Goal: Task Accomplishment & Management: Complete application form

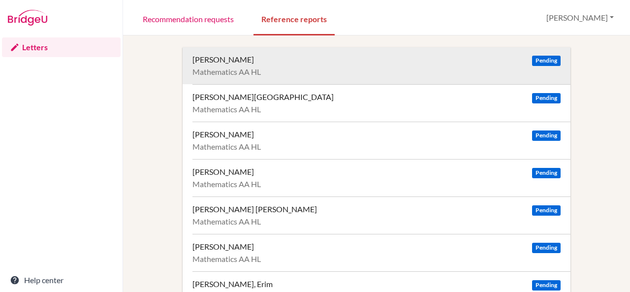
click at [230, 61] on div "[PERSON_NAME]" at bounding box center [223, 60] width 62 height 10
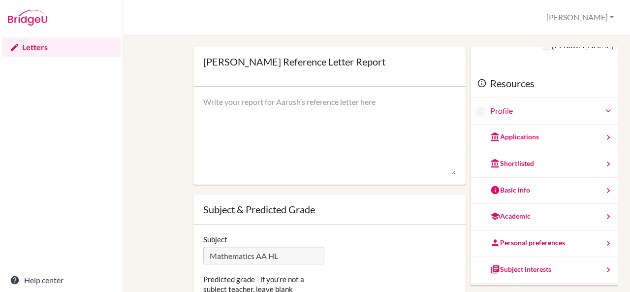
scroll to position [55, 0]
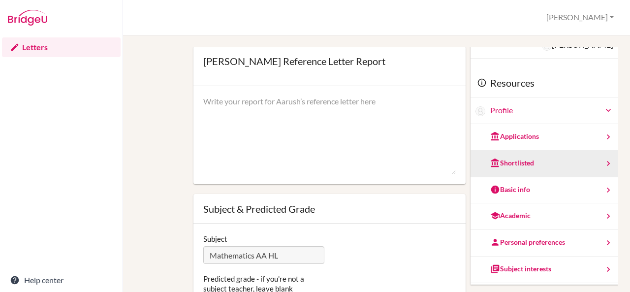
click at [551, 157] on div "Shortlisted" at bounding box center [545, 164] width 148 height 27
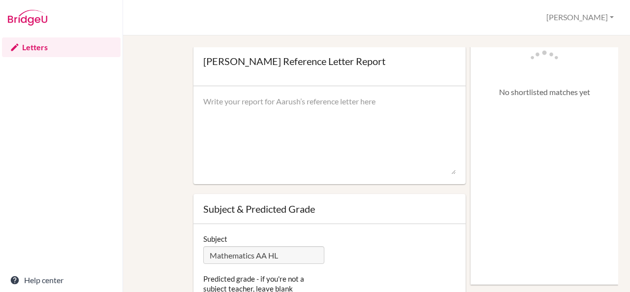
scroll to position [0, 0]
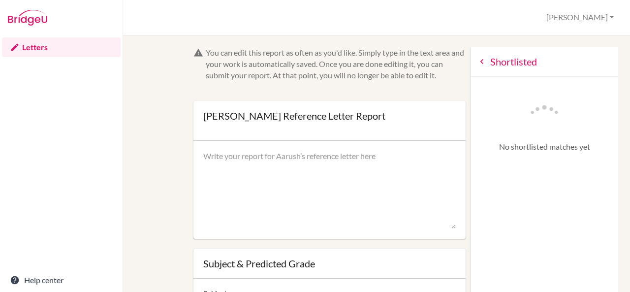
click at [477, 63] on icon at bounding box center [482, 62] width 10 height 10
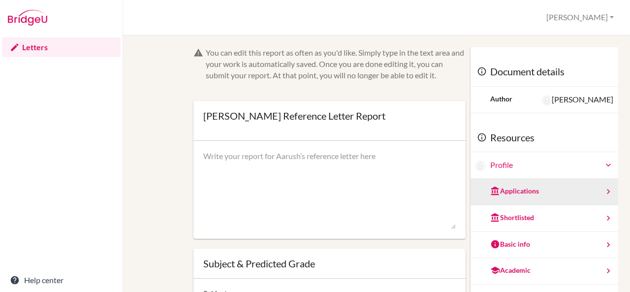
click at [536, 191] on div "Applications" at bounding box center [545, 192] width 148 height 27
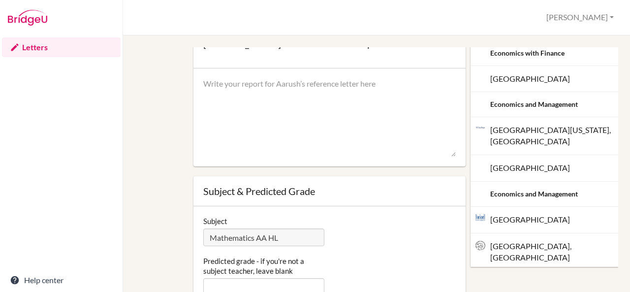
scroll to position [88, 0]
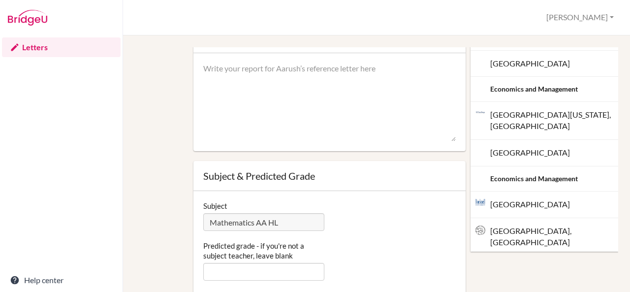
click at [169, 200] on div "You can edit this report as often as you'd like. Simply type in the text area a…" at bounding box center [377, 150] width 474 height 381
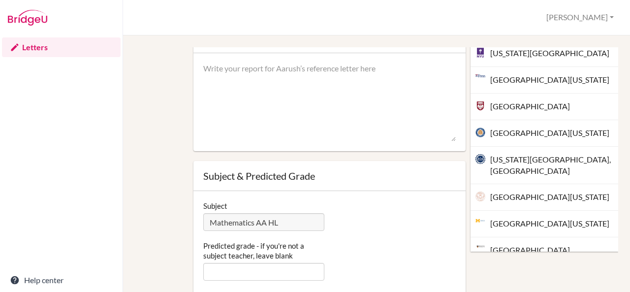
scroll to position [0, 0]
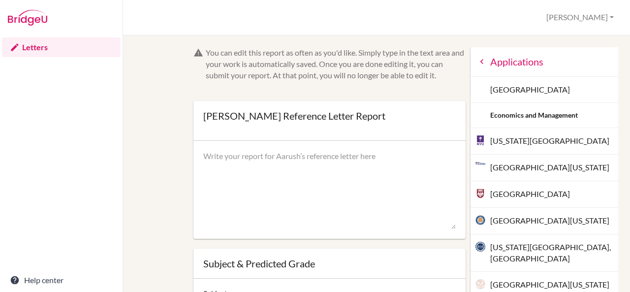
click at [477, 59] on icon at bounding box center [482, 62] width 10 height 10
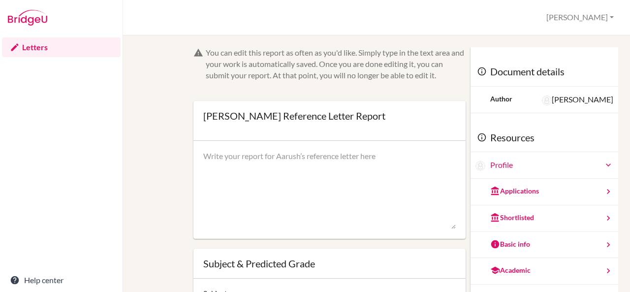
click at [156, 144] on div "You can edit this report as often as you'd like. Simply type in the text area a…" at bounding box center [377, 237] width 474 height 381
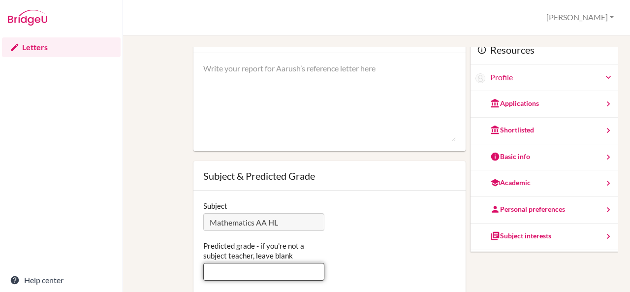
click at [246, 275] on input "Predicted grade - if you're not a subject teacher, leave blank" at bounding box center [264, 272] width 122 height 18
type input "6"
click at [194, 254] on div "Subject Mathematics AA HL Predicted grade - if you're not a subject teacher, le…" at bounding box center [329, 245] width 273 height 109
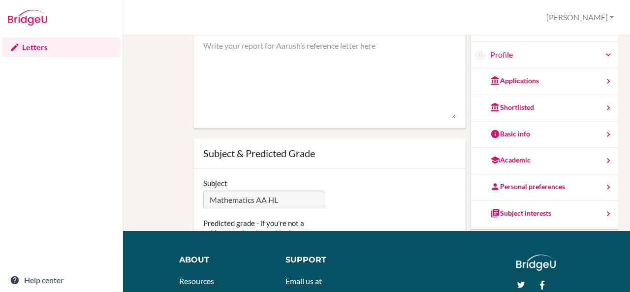
scroll to position [0, 0]
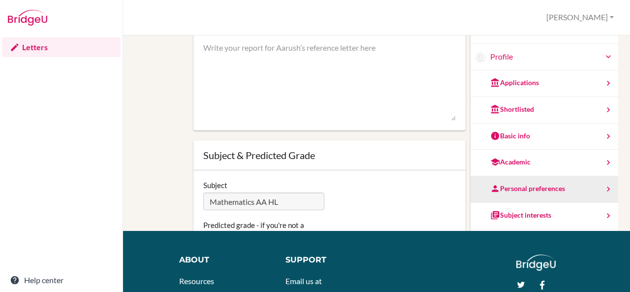
click at [539, 188] on div "Personal preferences" at bounding box center [527, 189] width 75 height 10
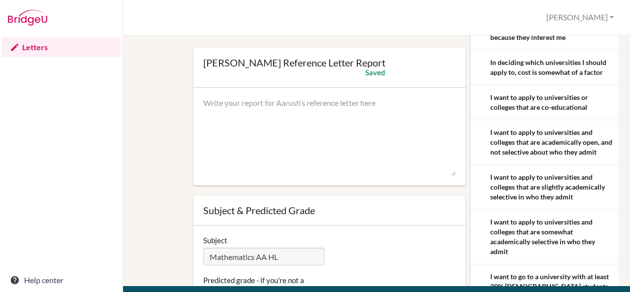
scroll to position [53, 0]
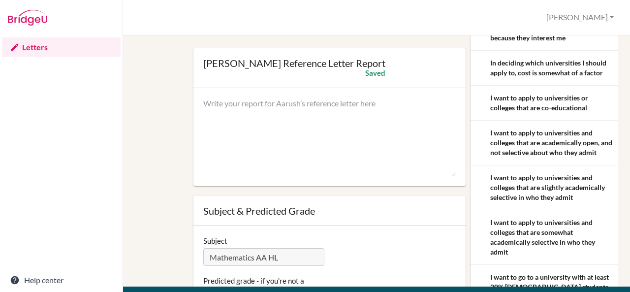
click at [227, 110] on textarea at bounding box center [329, 137] width 253 height 79
click at [227, 110] on textarea "To enrich screen reader interactions, please activate Accessibility in Grammarl…" at bounding box center [329, 137] width 253 height 79
click at [250, 105] on textarea "To enrich screen reader interactions, please activate Accessibility in Grammarl…" at bounding box center [329, 137] width 253 height 79
paste textarea "Aarush is a highly curious and analytical learner who consistently explores mat…"
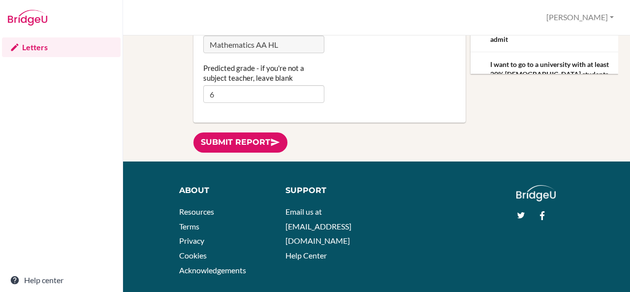
scroll to position [182, 0]
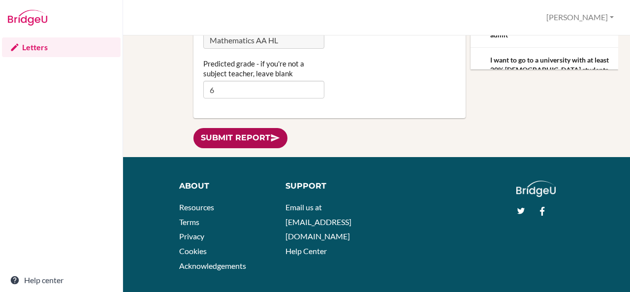
type textarea "Aarush is an inquisitive and analytical learner who consistently explores mathe…"
click at [240, 141] on link "Submit report" at bounding box center [240, 138] width 94 height 20
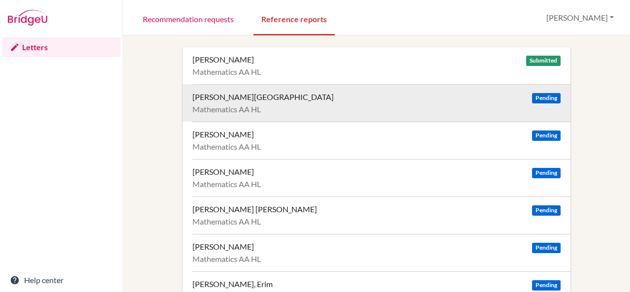
click at [226, 96] on div "[PERSON_NAME][GEOGRAPHIC_DATA]" at bounding box center [262, 97] width 141 height 10
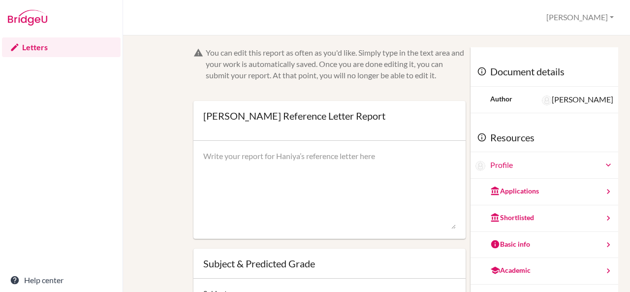
click at [222, 157] on textarea at bounding box center [329, 190] width 253 height 79
paste textarea "Haniya is an exceptionally curious and reflective learner who approaches mathem…"
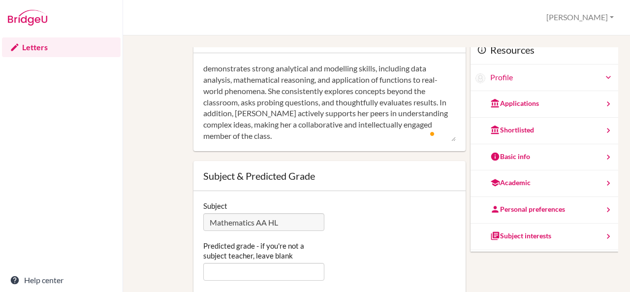
scroll to position [88, 0]
type textarea "Haniya is an exceptionally curious and reflective learner who approaches mathem…"
click at [223, 271] on input "Predicted grade - if you're not a subject teacher, leave blank" at bounding box center [264, 272] width 122 height 18
type input "6"
click at [169, 247] on div "You can edit this report as often as you'd like. Simply type in the text area a…" at bounding box center [377, 150] width 474 height 381
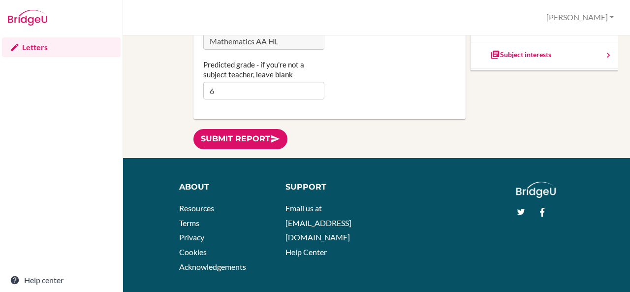
scroll to position [184, 0]
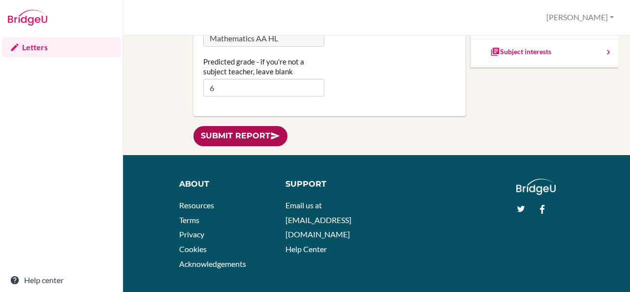
click at [243, 133] on link "Submit report" at bounding box center [240, 136] width 94 height 20
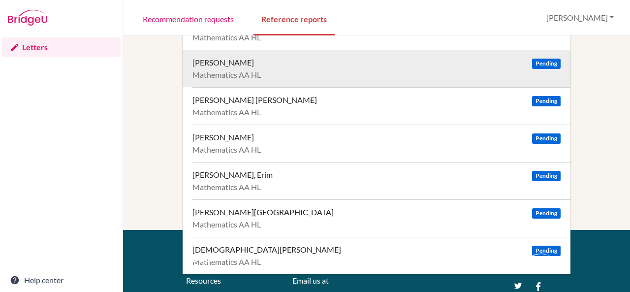
scroll to position [111, 0]
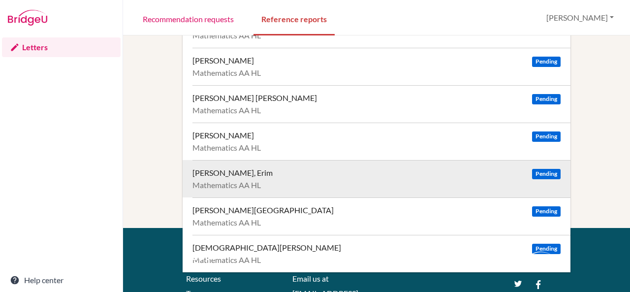
click at [221, 170] on div "[PERSON_NAME], Erim" at bounding box center [232, 173] width 80 height 10
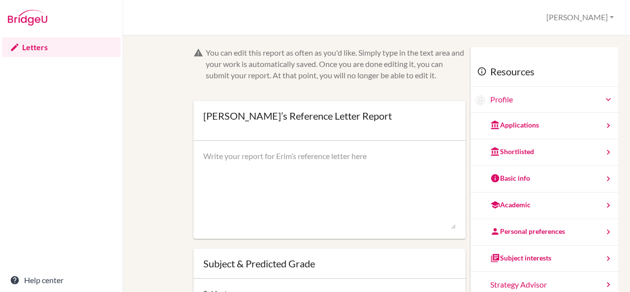
click at [221, 170] on textarea at bounding box center [329, 190] width 253 height 79
click at [34, 46] on link "Letters" at bounding box center [61, 47] width 119 height 20
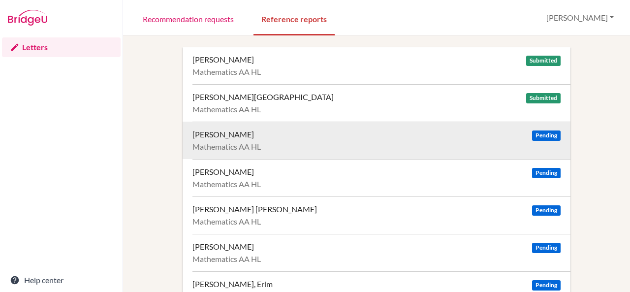
click at [224, 135] on div "[PERSON_NAME]" at bounding box center [223, 134] width 62 height 10
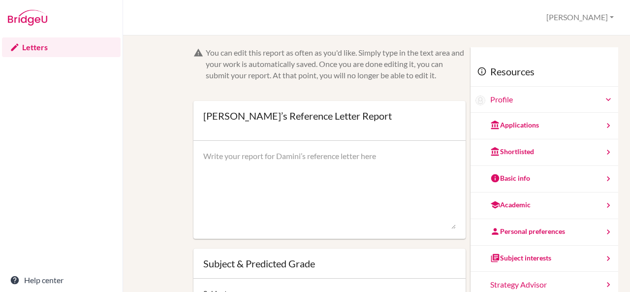
click at [232, 158] on textarea at bounding box center [329, 190] width 253 height 79
paste textarea "[PERSON_NAME] is a sincere and highly curious learner who approaches mathematic…"
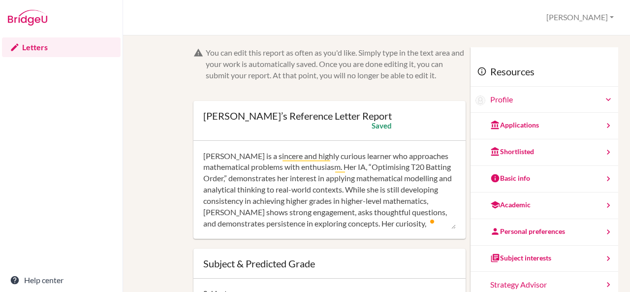
click at [252, 175] on textarea "[PERSON_NAME] is a sincere and highly curious learner who approaches mathematic…" at bounding box center [329, 190] width 253 height 79
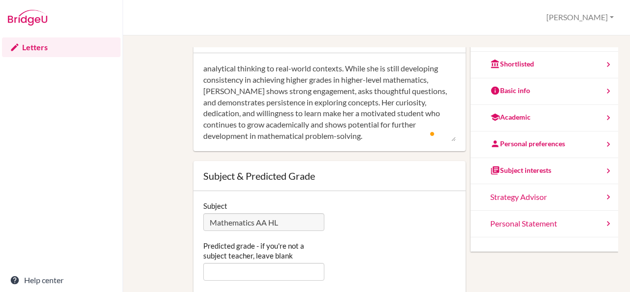
type textarea "Damini is a sincere and highly curious learner who approaches mathematical prob…"
click at [244, 271] on input "Predicted grade - if you're not a subject teacher, leave blank" at bounding box center [264, 272] width 122 height 18
type input "5"
click at [341, 245] on div "Predicted grade - if you're not a subject teacher, leave blank 5" at bounding box center [329, 261] width 263 height 40
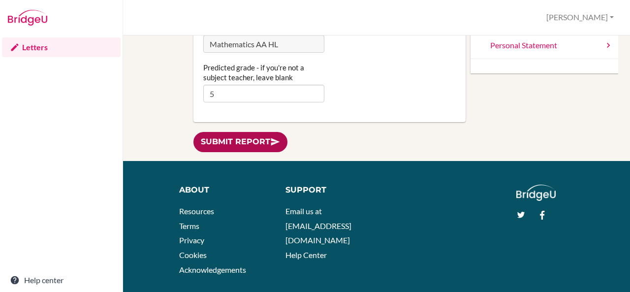
click at [240, 138] on link "Submit report" at bounding box center [240, 142] width 94 height 20
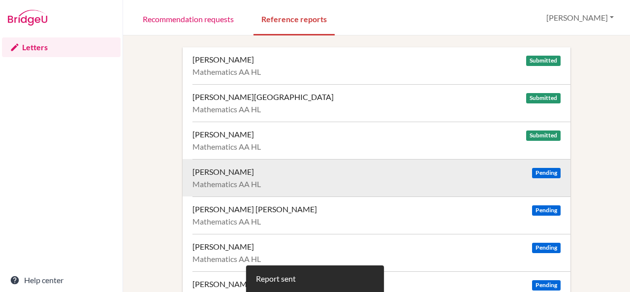
click at [217, 170] on div "[PERSON_NAME]" at bounding box center [223, 172] width 62 height 10
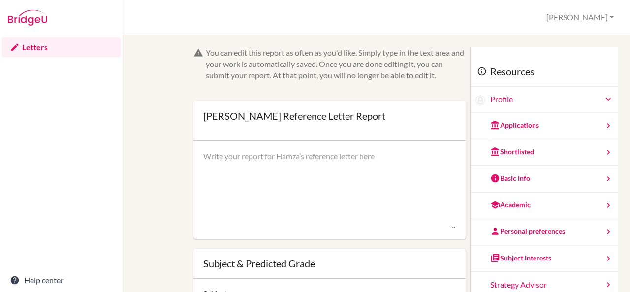
click at [296, 162] on textarea at bounding box center [329, 190] width 253 height 79
paste textarea "Hamza is a curious learner who enjoys exploring mathematical concepts and their…"
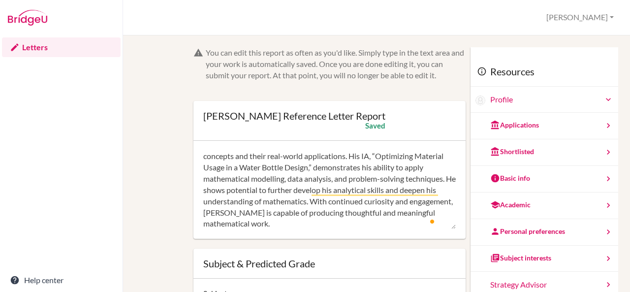
scroll to position [88, 0]
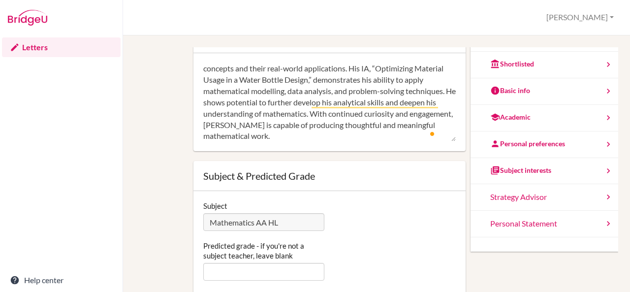
type textarea "Hamza is a curious learner who enjoys exploring mathematical concepts and their…"
click at [272, 266] on input "Predicted grade - if you're not a subject teacher, leave blank" at bounding box center [264, 272] width 122 height 18
type input "5"
click at [196, 249] on div "Subject Mathematics AA HL Predicted grade - if you're not a subject teacher, le…" at bounding box center [329, 245] width 273 height 109
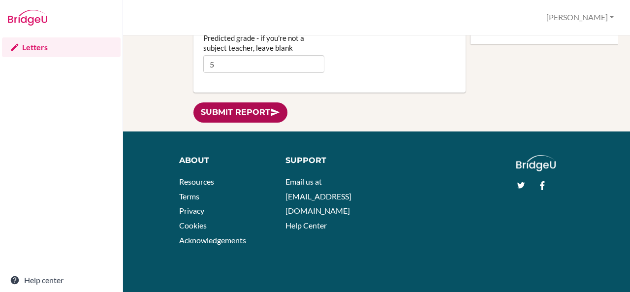
click at [235, 110] on link "Submit report" at bounding box center [240, 112] width 94 height 20
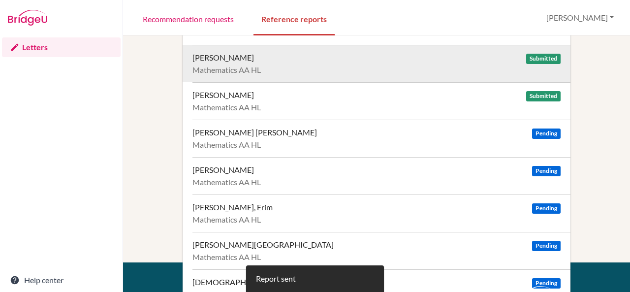
scroll to position [78, 0]
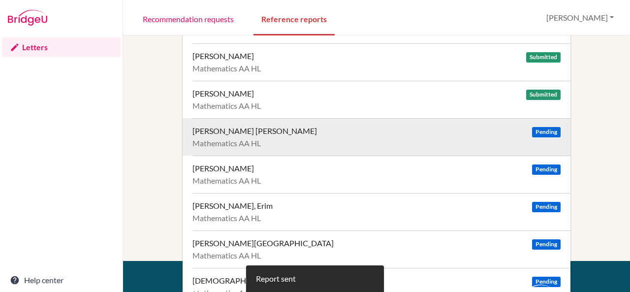
click at [231, 130] on div "[PERSON_NAME] [PERSON_NAME]" at bounding box center [254, 131] width 125 height 10
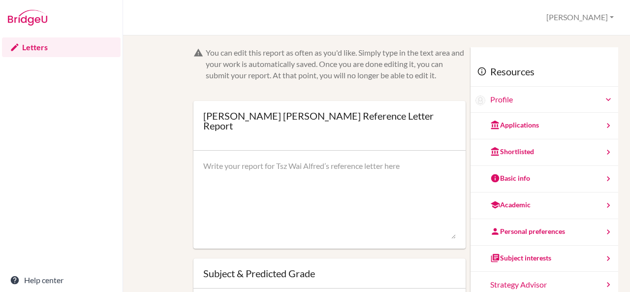
click at [255, 161] on textarea at bounding box center [329, 199] width 253 height 79
paste textarea "Alfred is a curious learner with a strong interest in probability and mathemati…"
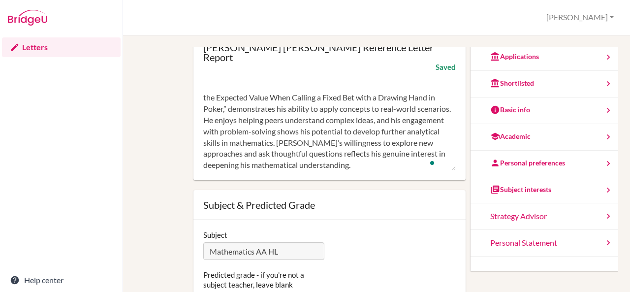
scroll to position [69, 0]
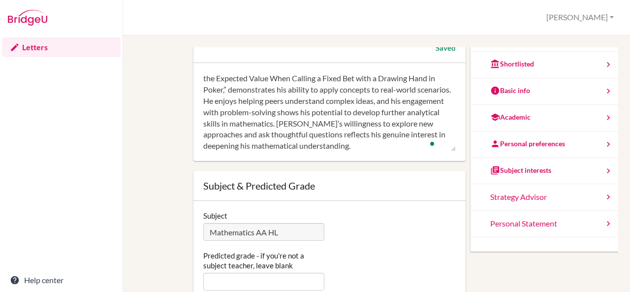
type textarea "Alfred is a curious learner with a strong interest in probability and mathemati…"
click at [261, 273] on input "Predicted grade - if you're not a subject teacher, leave blank" at bounding box center [264, 282] width 122 height 18
type input "5"
click at [340, 251] on div "Predicted grade - if you're not a subject teacher, leave blank 5" at bounding box center [329, 271] width 263 height 40
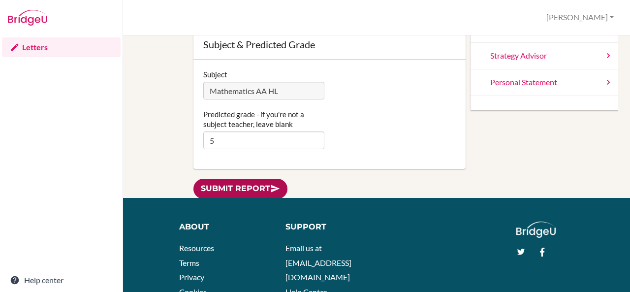
click at [246, 179] on link "Submit report" at bounding box center [240, 189] width 94 height 20
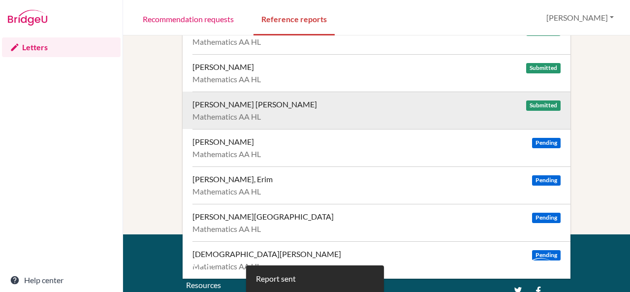
scroll to position [105, 0]
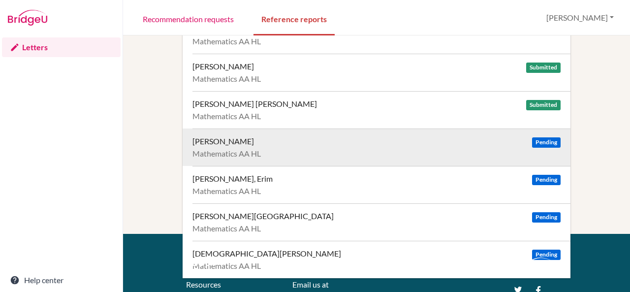
click at [235, 144] on div "[PERSON_NAME]" at bounding box center [223, 141] width 62 height 10
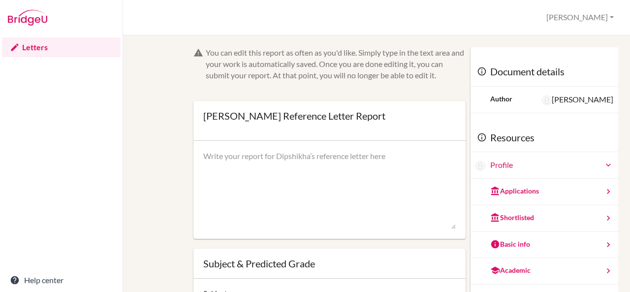
click at [301, 163] on textarea at bounding box center [329, 190] width 253 height 79
paste textarea "Dipshikha is a curious and motivated learner who demonstrates strong enthusiasm…"
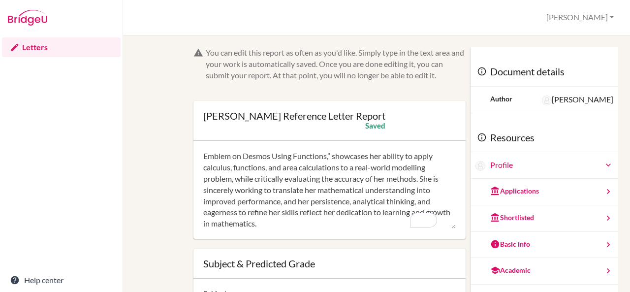
scroll to position [88, 0]
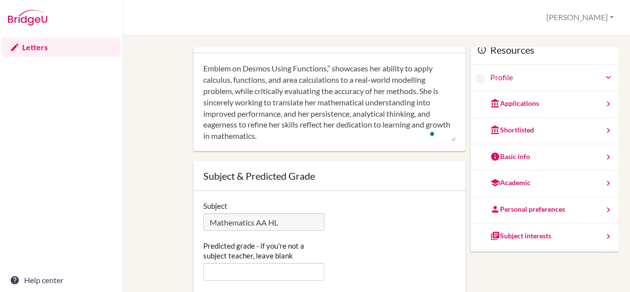
type textarea "Dipshikha is a curious and motivated learner who demonstrates strong enthusiasm…"
click at [245, 264] on input "Predicted grade - if you're not a subject teacher, leave blank" at bounding box center [264, 272] width 122 height 18
type input "5"
click at [182, 244] on div "You can edit this report as often as you'd like. Simply type in the text area a…" at bounding box center [377, 150] width 474 height 381
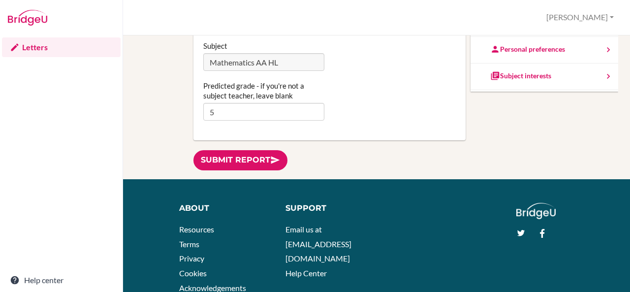
scroll to position [174, 0]
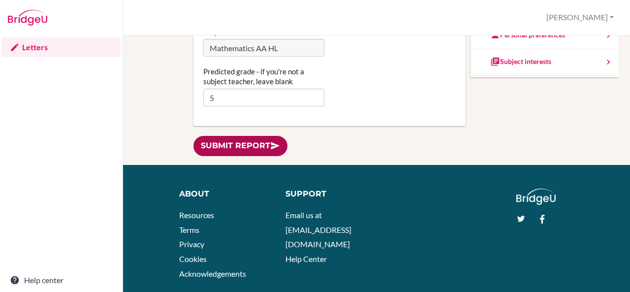
click at [257, 146] on link "Submit report" at bounding box center [240, 146] width 94 height 20
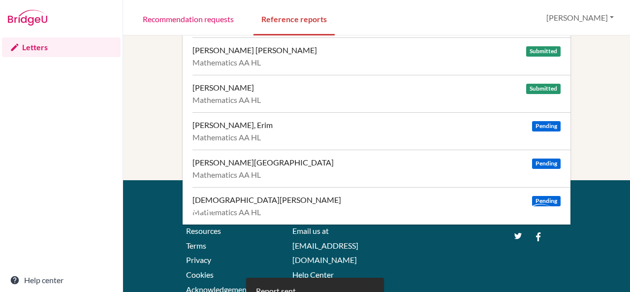
scroll to position [160, 0]
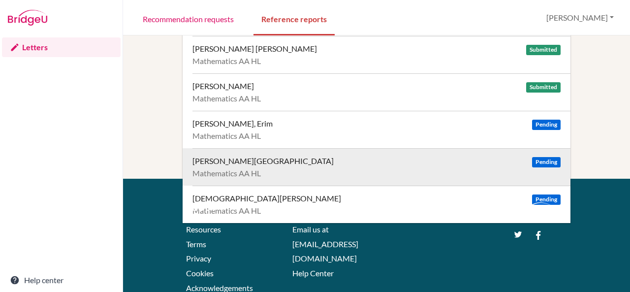
click at [238, 161] on div "Santhosh, Ishan" at bounding box center [262, 161] width 141 height 10
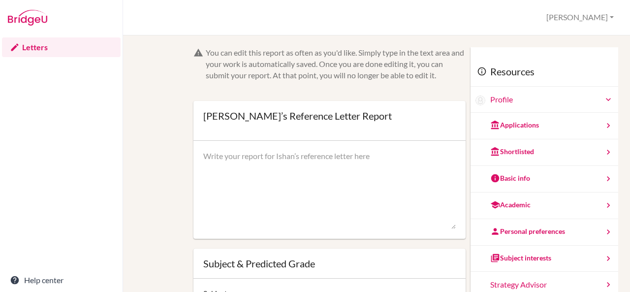
click at [238, 161] on textarea at bounding box center [329, 190] width 253 height 79
click at [284, 164] on textarea "To enrich screen reader interactions, please activate Accessibility in Grammarl…" at bounding box center [329, 190] width 253 height 79
paste textarea "Ishan is a curious and thoughtful learner who enjoys exploring mathematical con…"
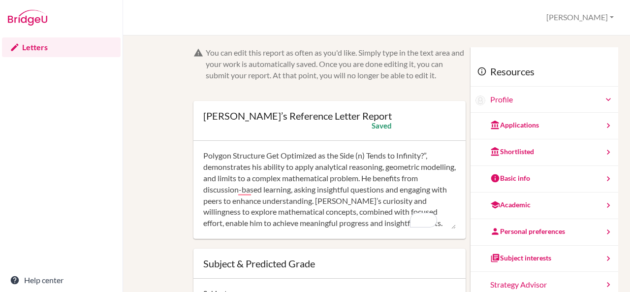
scroll to position [88, 0]
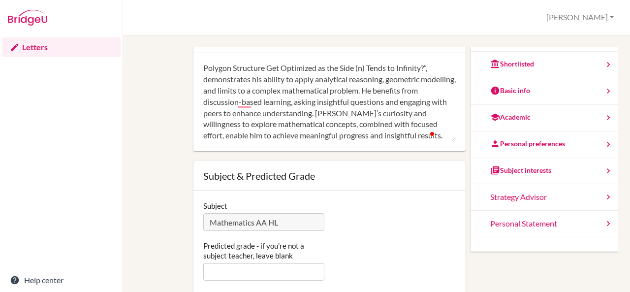
type textarea "Ishan is a curious and thoughtful learner who enjoys exploring mathematical con…"
click at [255, 277] on input "Predicted grade - if you're not a subject teacher, leave blank" at bounding box center [264, 272] width 122 height 18
type input "5"
click at [358, 243] on div "Predicted grade - if you're not a subject teacher, leave blank 5" at bounding box center [329, 261] width 263 height 40
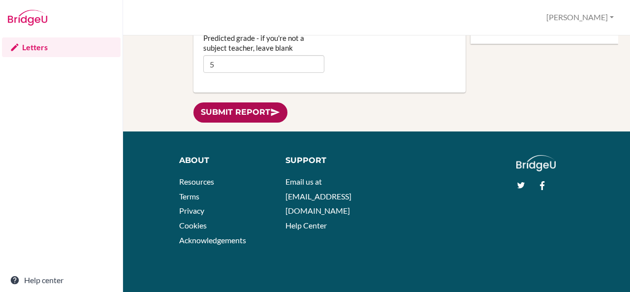
click at [219, 109] on link "Submit report" at bounding box center [240, 112] width 94 height 20
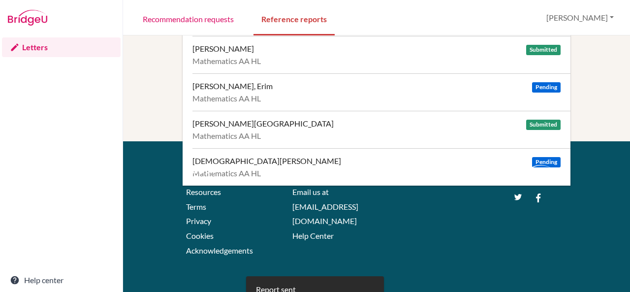
scroll to position [211, 0]
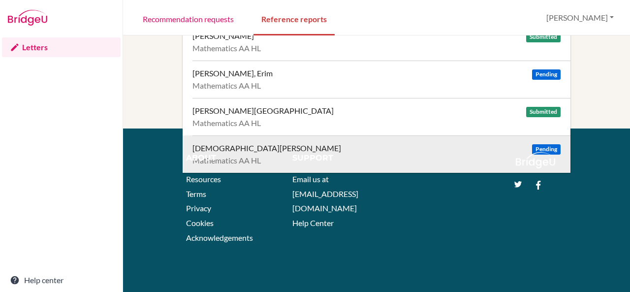
click at [218, 148] on div "[DEMOGRAPHIC_DATA][PERSON_NAME]" at bounding box center [266, 148] width 149 height 10
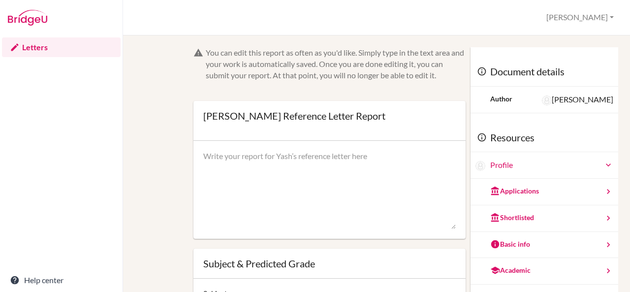
click at [252, 161] on textarea at bounding box center [329, 190] width 253 height 79
click at [302, 155] on textarea "To enrich screen reader interactions, please activate Accessibility in Grammarl…" at bounding box center [329, 190] width 253 height 79
paste textarea "Yash is an enthusiastic and curious learner who approaches mathematics with ene…"
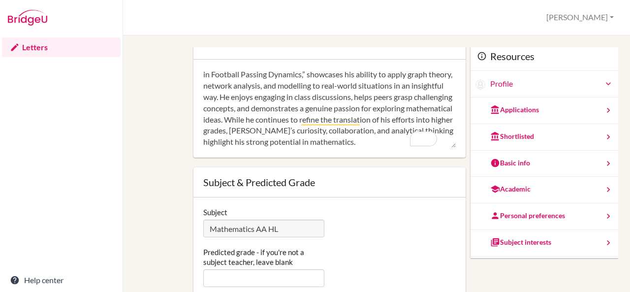
scroll to position [88, 0]
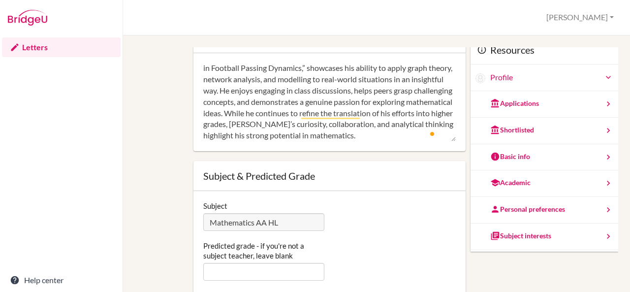
type textarea "Yash is an enthusiastic and curious learner who approaches mathematics with ene…"
click at [266, 261] on div "Predicted grade - if you're not a subject teacher, leave blank" at bounding box center [263, 261] width 131 height 40
click at [266, 274] on input "Predicted grade - if you're not a subject teacher, leave blank" at bounding box center [264, 272] width 122 height 18
type input "5"
click at [368, 241] on div "Predicted grade - if you're not a subject teacher, leave blank 5" at bounding box center [329, 261] width 263 height 40
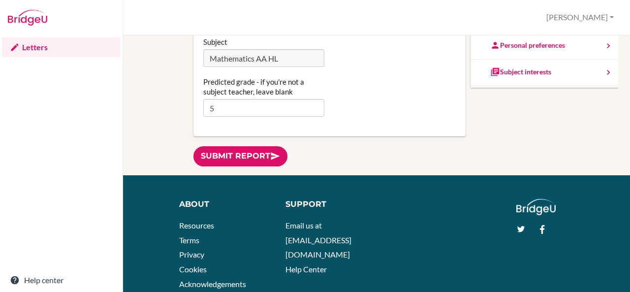
scroll to position [178, 0]
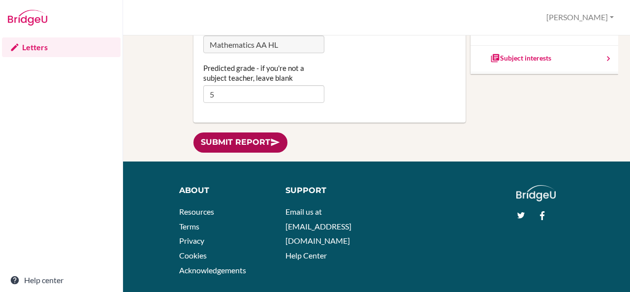
click at [240, 141] on link "Submit report" at bounding box center [240, 142] width 94 height 20
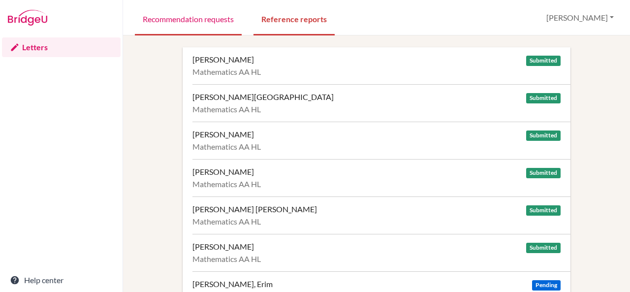
click at [172, 18] on link "Recommendation requests" at bounding box center [188, 18] width 107 height 34
